Goal: Information Seeking & Learning: Check status

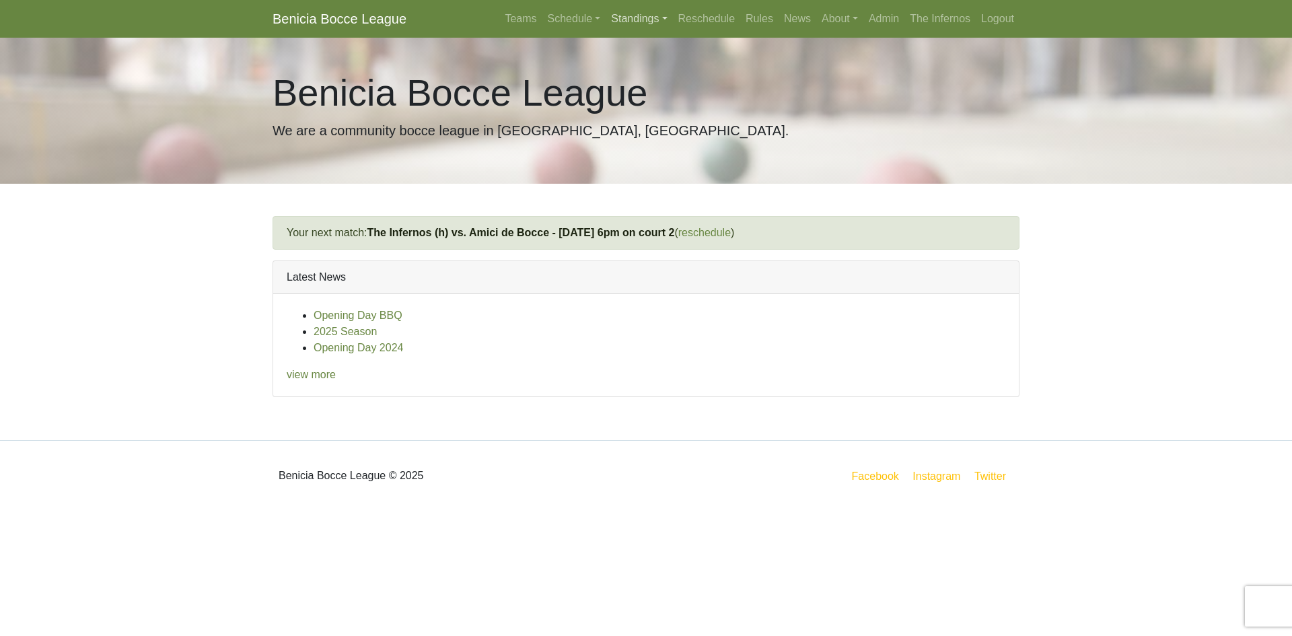
click at [632, 19] on link "Standings" at bounding box center [639, 18] width 67 height 27
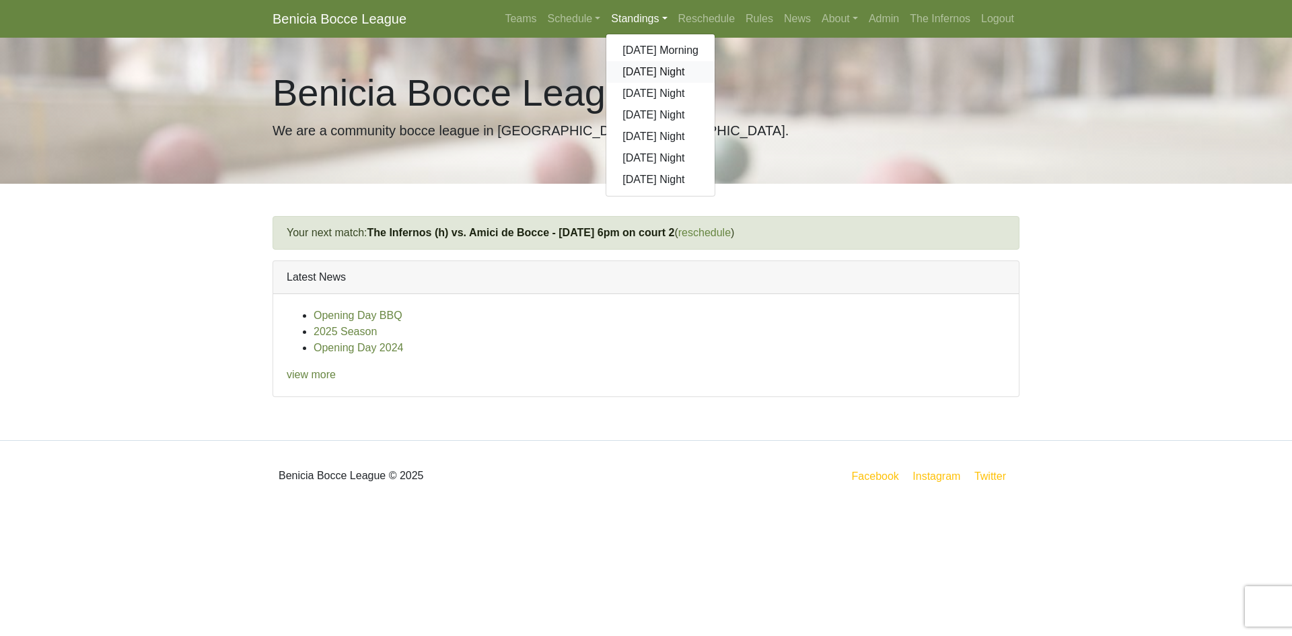
click at [655, 71] on link "[DATE] Night" at bounding box center [660, 72] width 108 height 22
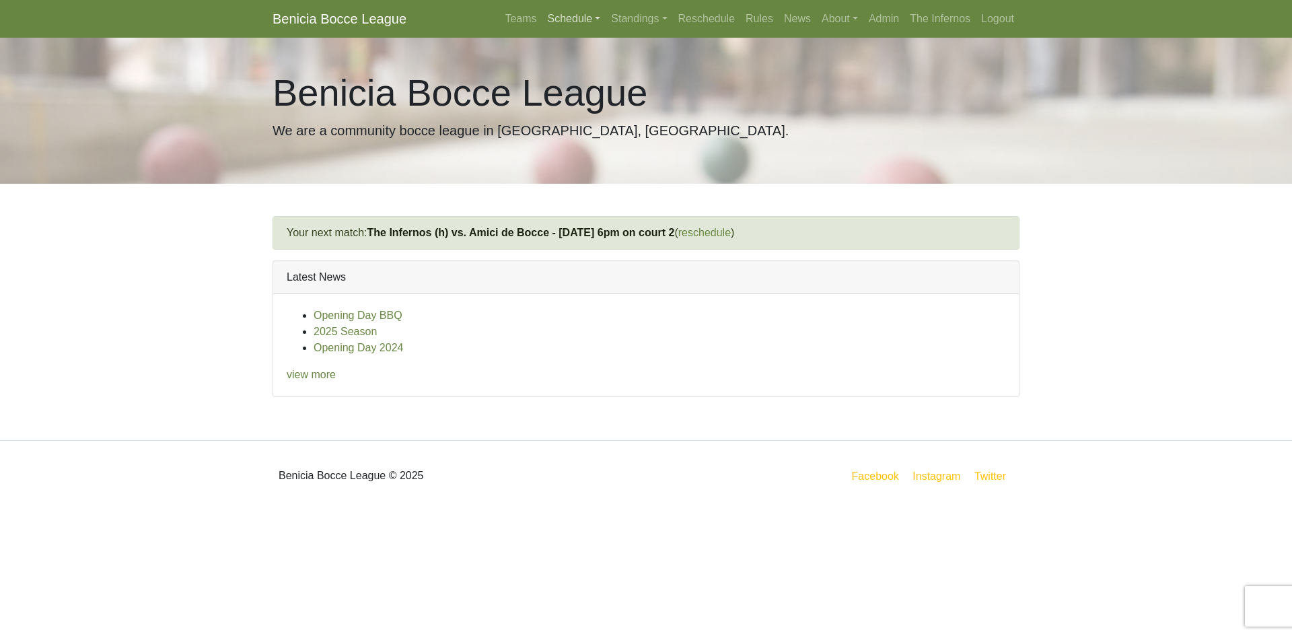
click at [569, 15] on link "Schedule" at bounding box center [574, 18] width 64 height 27
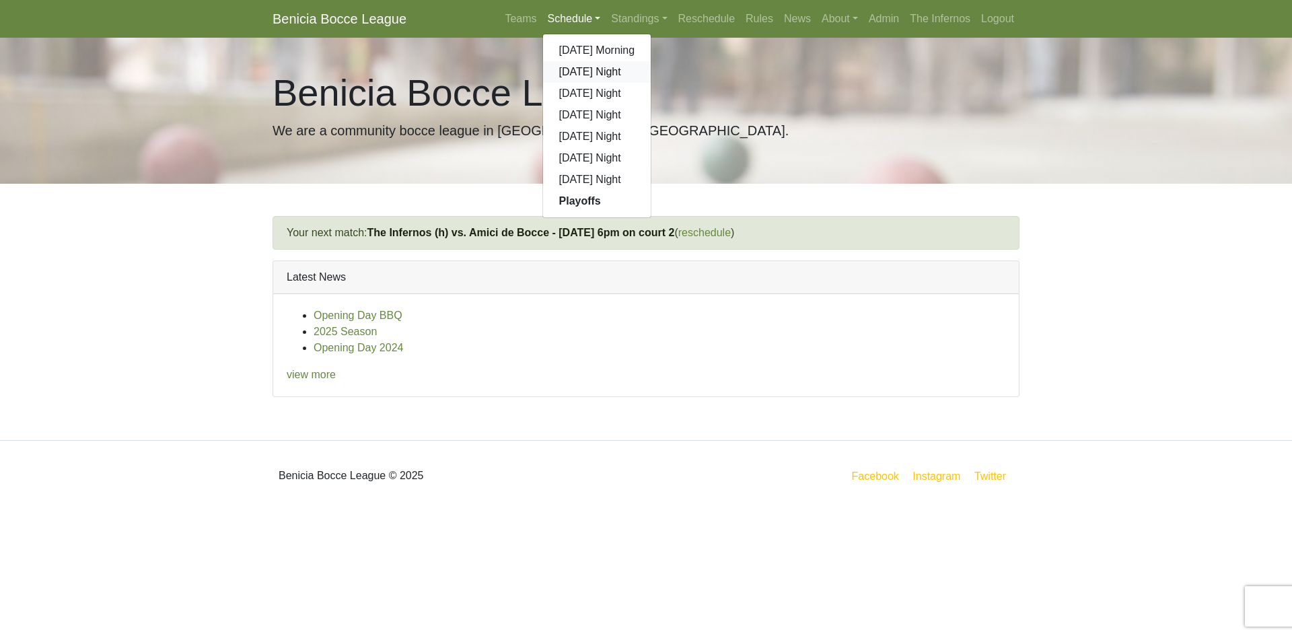
click at [587, 73] on link "[DATE] Night" at bounding box center [597, 72] width 108 height 22
